Goal: Information Seeking & Learning: Learn about a topic

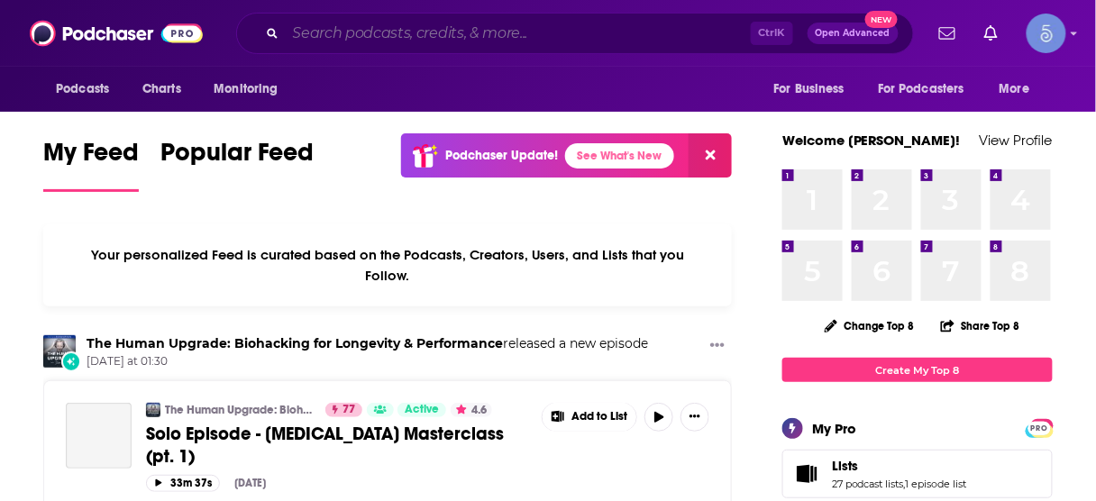
click at [660, 40] on input "Search podcasts, credits, & more..." at bounding box center [518, 33] width 465 height 29
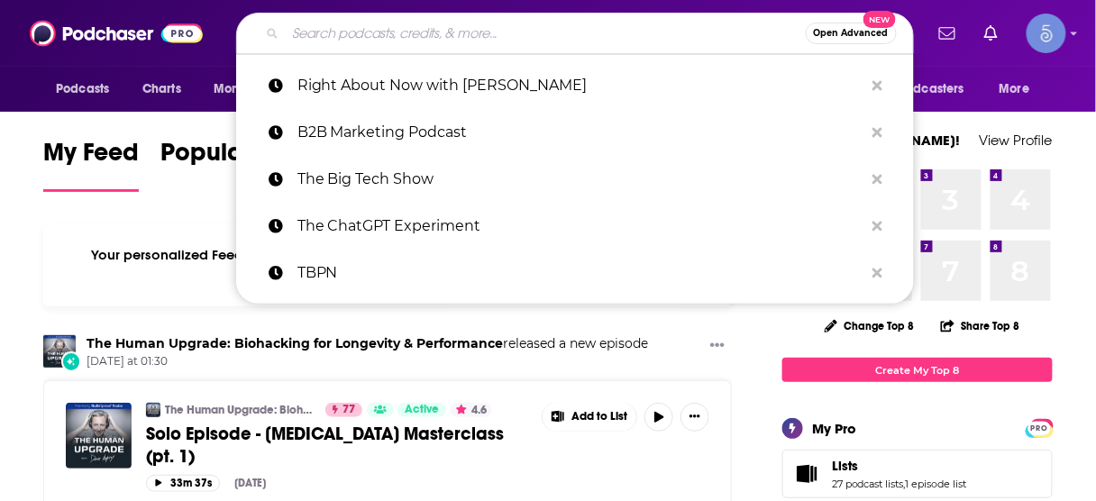
paste input "The AI for Sales Podcast"
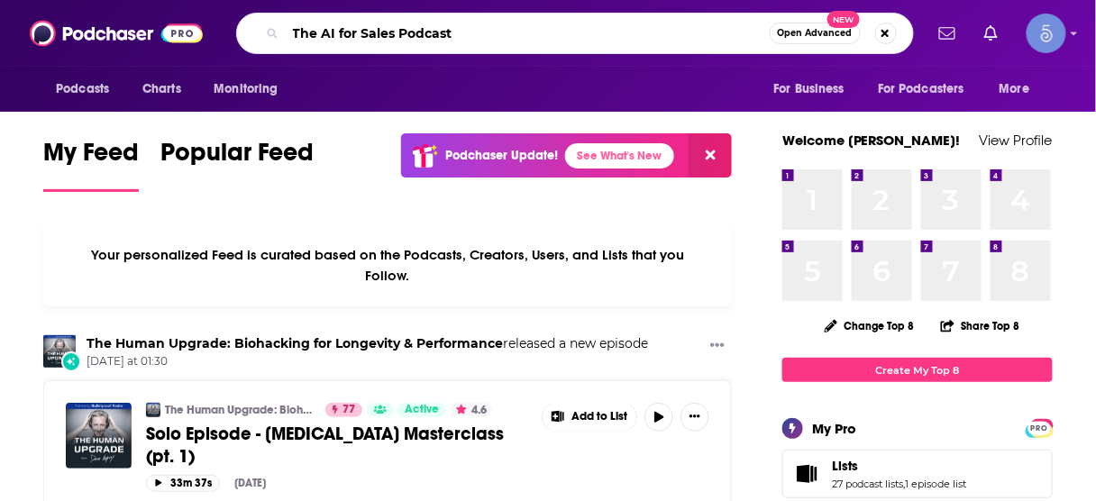
type input "The AI for Sales Podcast"
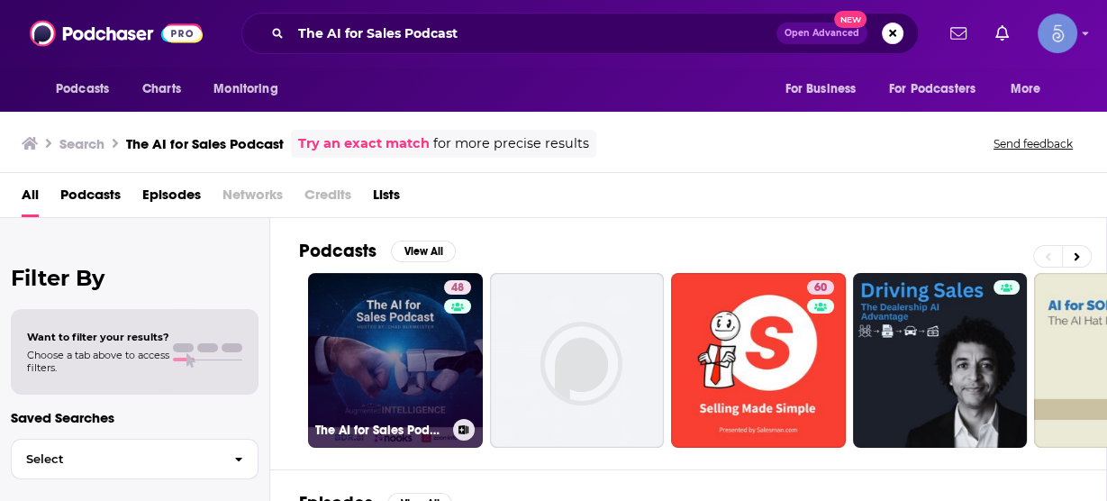
click at [389, 347] on link "48 The AI for Sales Podcast" at bounding box center [395, 360] width 175 height 175
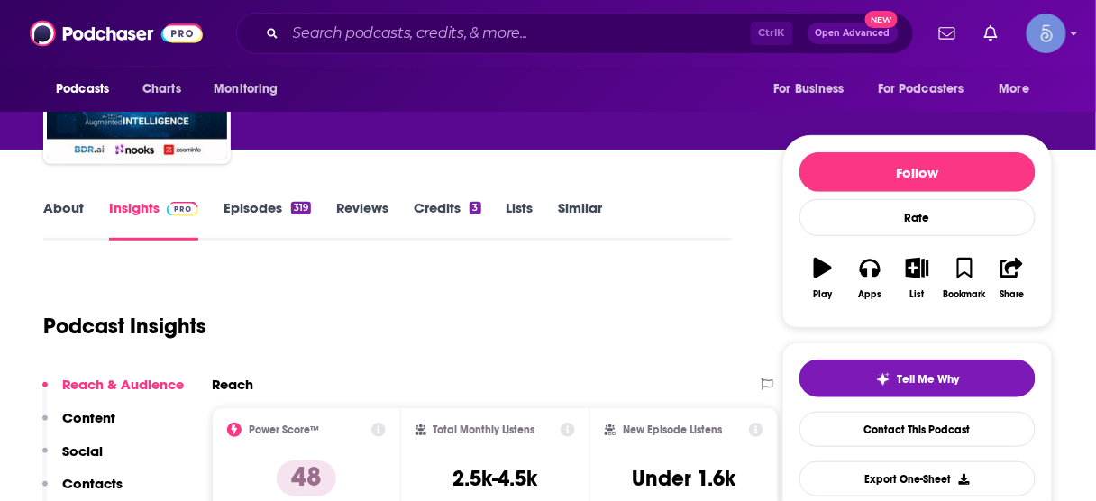
scroll to position [216, 0]
